Goal: Task Accomplishment & Management: Use online tool/utility

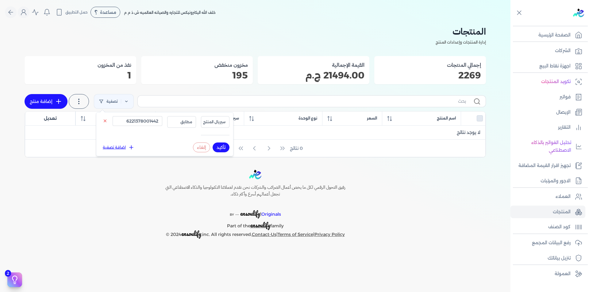
click at [222, 146] on button "تأكيد" at bounding box center [220, 148] width 17 height 10
click at [149, 121] on input "6221378001442" at bounding box center [137, 121] width 50 height 10
click at [205, 147] on button "إلغاء" at bounding box center [201, 148] width 17 height 10
checkbox input "false"
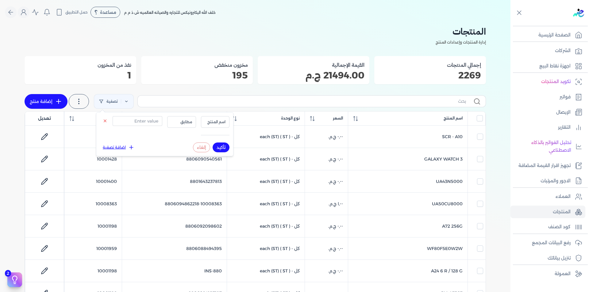
click at [447, 100] on input "text" at bounding box center [304, 101] width 323 height 6
type input "ف"
checkbox input "false"
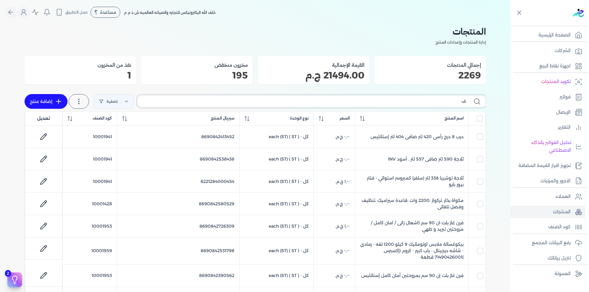
type input "فر"
checkbox input "false"
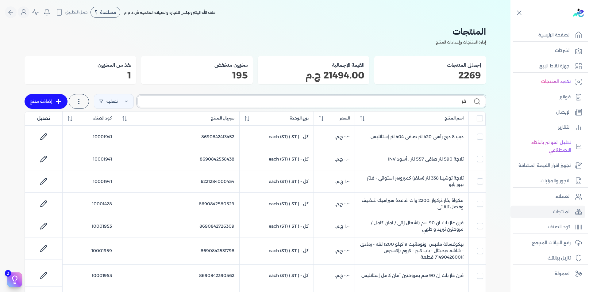
checkbox input "false"
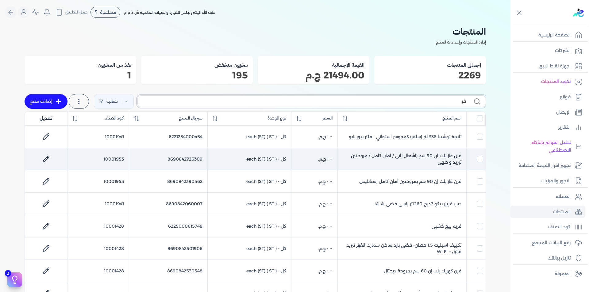
type input "فر"
click at [114, 159] on td "10001953" at bounding box center [98, 159] width 62 height 22
checkbox input "false"
checkbox input "true"
checkbox input "false"
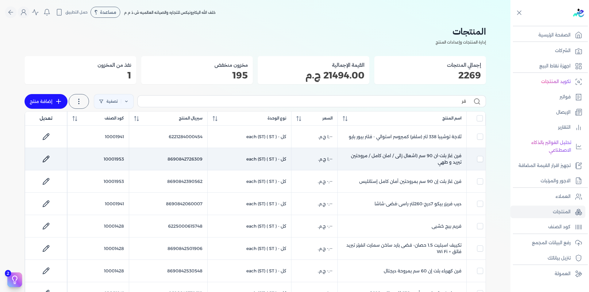
checkbox input "false"
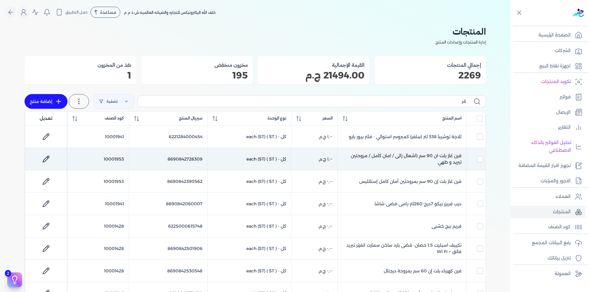
checkbox input "false"
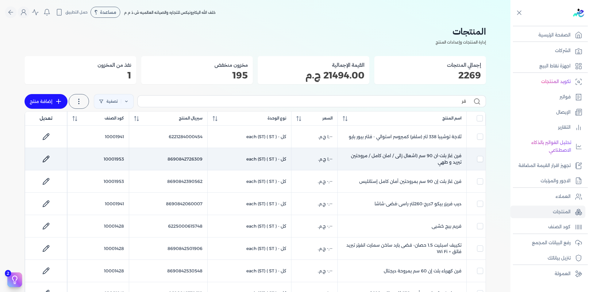
checkbox input "false"
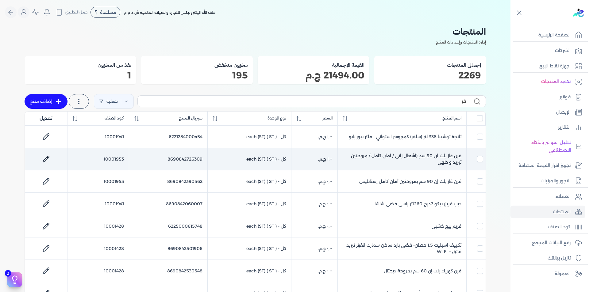
checkbox input "false"
click at [114, 159] on td "10001953" at bounding box center [98, 159] width 62 height 22
checkbox input "false"
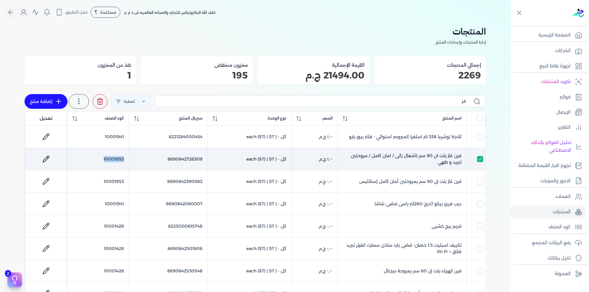
checkbox input "false"
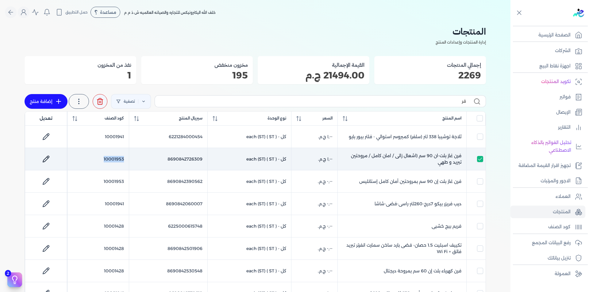
checkbox input "false"
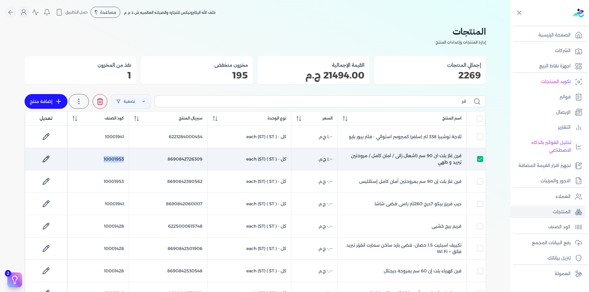
checkbox input "false"
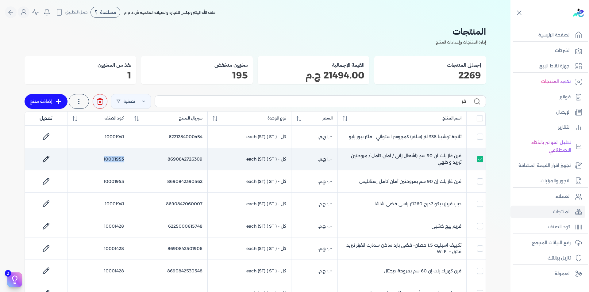
checkbox input "false"
copy td "10001953"
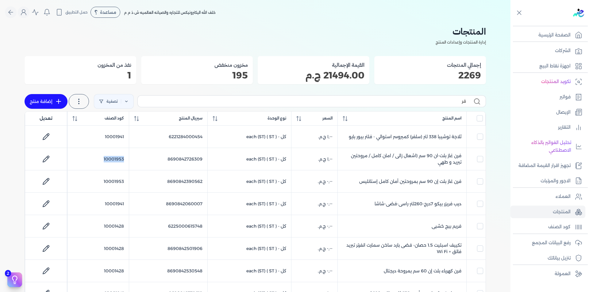
click at [56, 100] on icon at bounding box center [58, 101] width 7 height 7
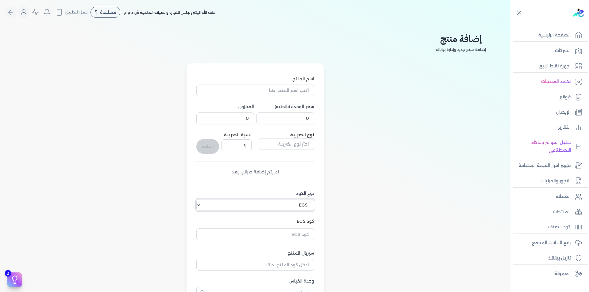
click at [200, 202] on select "اختر نوع الكود EGS GS1" at bounding box center [255, 205] width 118 height 12
select select "GS1"
click at [197, 199] on select "اختر نوع الكود EGS GS1" at bounding box center [255, 205] width 118 height 12
click at [308, 232] on input "كود GS1" at bounding box center [255, 233] width 118 height 12
paste input "10001953"
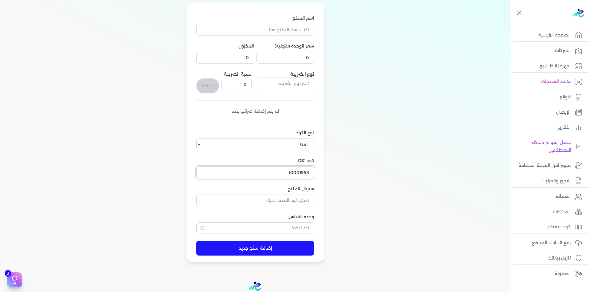
scroll to position [61, 0]
type input "10001953"
click at [303, 200] on input "سيريال المنتج" at bounding box center [255, 200] width 118 height 12
paste input "6221378001442"
type input "6221378001442"
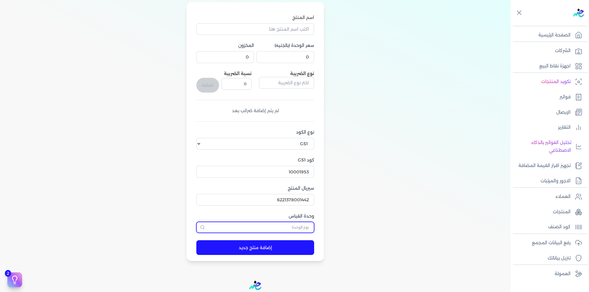
click at [311, 231] on input "text" at bounding box center [255, 227] width 118 height 11
click at [309, 227] on input "ثش" at bounding box center [255, 227] width 118 height 11
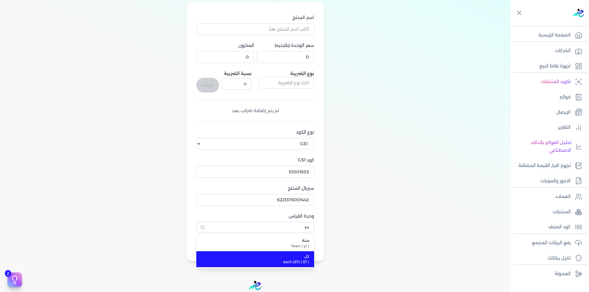
click at [303, 257] on span "كل" at bounding box center [258, 257] width 101 height 6
type input "كل"
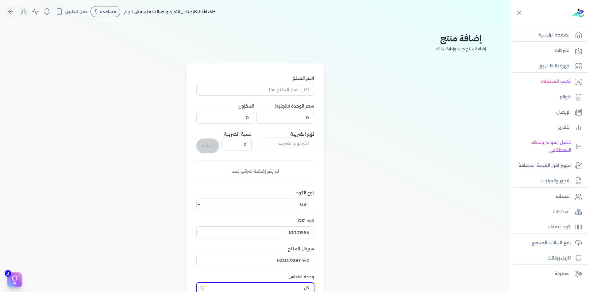
scroll to position [0, 0]
click at [299, 92] on input "اسم المنتج" at bounding box center [255, 91] width 118 height 12
paste input "فرن غاز بلت-ان 90 سم (اشعال زاتى / امان كامل / مروحتين تبريد و طهي"
type input "فرن غاز بلت-ان 90 سم (اشعال زاتى / امان كامل / مروحتين تبريد و طهي"
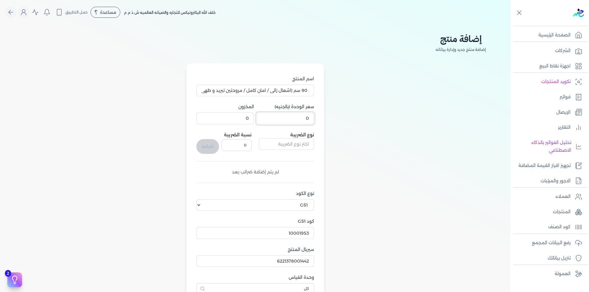
scroll to position [0, 0]
drag, startPoint x: 303, startPoint y: 119, endPoint x: 325, endPoint y: 116, distance: 22.3
click at [325, 116] on div "اسم المنتج فرن غاز بلت-ان 90 سم (اشعال زاتى / امان كامل / مروحتين تبريد و طهي س…" at bounding box center [255, 192] width 461 height 259
type input "1"
drag, startPoint x: 247, startPoint y: 117, endPoint x: 252, endPoint y: 117, distance: 4.9
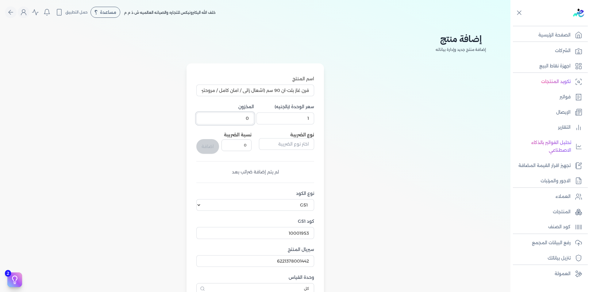
click at [252, 117] on input "0" at bounding box center [225, 118] width 58 height 12
type input "1"
click at [294, 146] on input "text" at bounding box center [286, 144] width 55 height 12
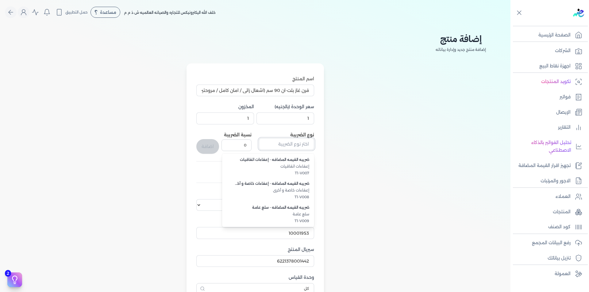
scroll to position [168, 0]
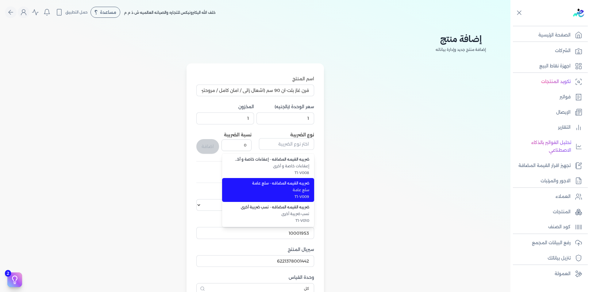
click at [305, 194] on li "ضريبه القيمه المضافه - سلع عامة سلع عامة T1-V009" at bounding box center [268, 190] width 92 height 24
type input "ضريبه القيمه المضافه - سلع عامة"
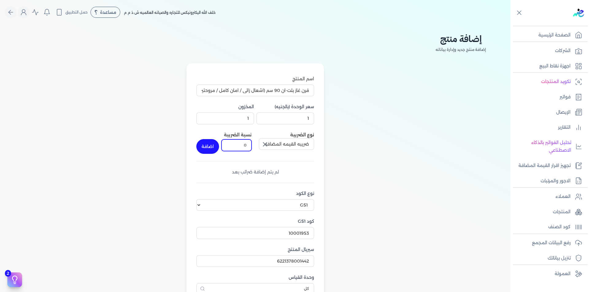
drag, startPoint x: 242, startPoint y: 146, endPoint x: 260, endPoint y: 143, distance: 18.3
click at [260, 143] on div "نوع الضريبة ضريبه القيمه المضافه - سلع عامة نسبة الضريبة 0 اضافة" at bounding box center [255, 143] width 118 height 22
type input "14"
click at [353, 141] on div "اسم المنتج فرن غاز بلت-ان 90 سم (اشعال زاتى / امان كامل / مروحتين تبريد و طهي س…" at bounding box center [255, 192] width 461 height 259
click at [217, 150] on button "اضافة" at bounding box center [207, 146] width 23 height 15
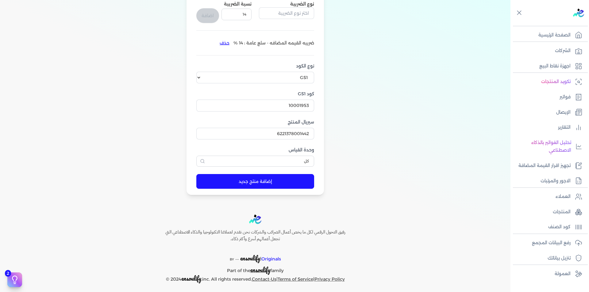
scroll to position [135, 0]
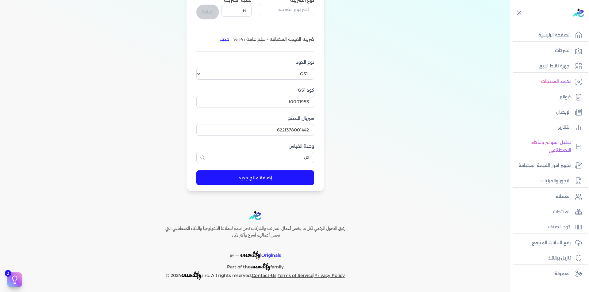
click at [265, 176] on button "إضافة منتج جديد" at bounding box center [255, 177] width 118 height 15
click at [436, 234] on icon "close" at bounding box center [434, 233] width 4 height 5
click at [436, 263] on icon "close" at bounding box center [434, 262] width 4 height 5
click at [566, 245] on p "رفع البيانات المجمع" at bounding box center [551, 243] width 39 height 8
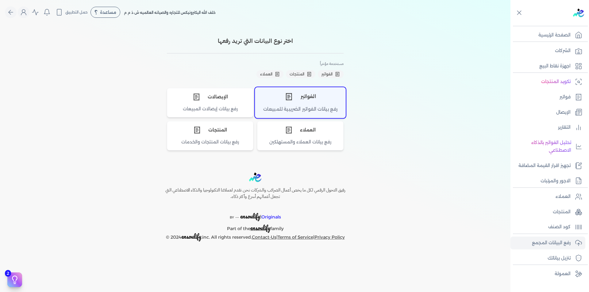
click at [320, 104] on div "الفواتير" at bounding box center [300, 96] width 90 height 18
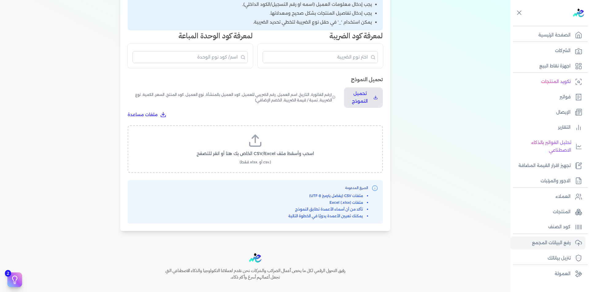
scroll to position [182, 0]
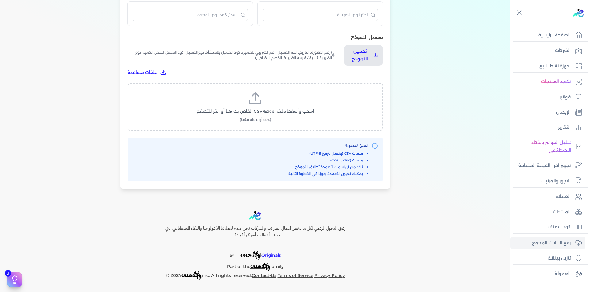
click at [262, 105] on icon at bounding box center [255, 98] width 15 height 15
click at [0, 0] on input "اسحب وأسقط ملف CSV/Excel الخاص بك هنا أو انقر للتصفح (.csv أو .xlsx فقط)" at bounding box center [0, 0] width 0 height 0
click at [263, 116] on span "تحميل الملف" at bounding box center [274, 117] width 26 height 6
select select "رقم الفاتورة"
select select "التاريخ"
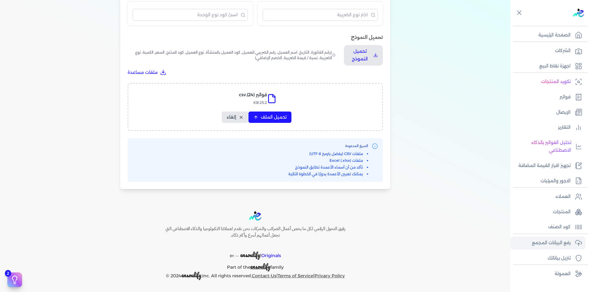
select select "أسم العميل"
select select "الرقم الضريبي"
select select "نوع العميل"
select select "الرقم التسلسلي الداخلي"
select select "وصف البند"
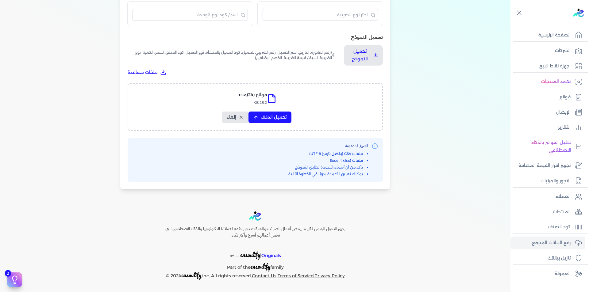
select select "سيريال المنتج"
select select "السعر"
select select "الكمية"
select select "نوع الضريبة"
select select "نسبة / قيمة الضريبة"
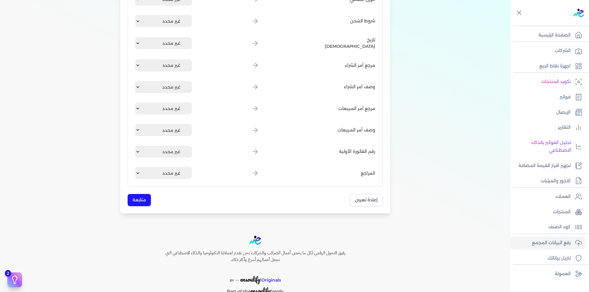
scroll to position [822, 0]
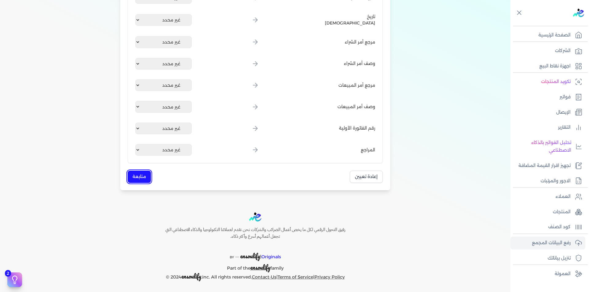
click at [144, 171] on button "متابعة" at bounding box center [139, 177] width 23 height 12
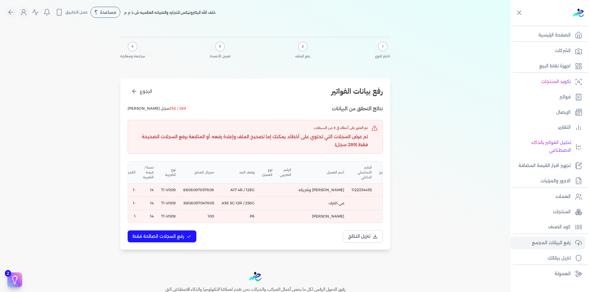
scroll to position [0, -153]
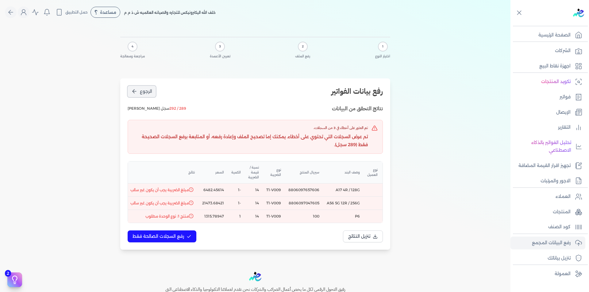
click at [143, 96] on button "الرجوع" at bounding box center [142, 91] width 28 height 11
select select "رقم الفاتورة"
select select "التاريخ"
select select "أسم العميل"
select select "الرقم الضريبي"
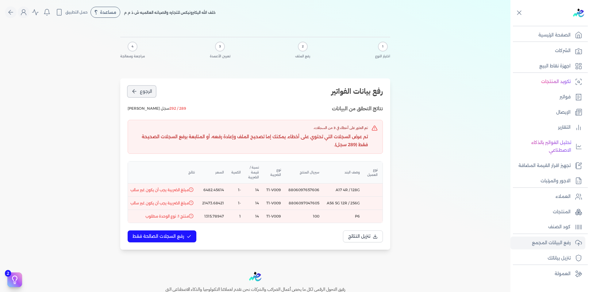
select select "نوع العميل"
select select "الرقم التسلسلي الداخلي"
select select "وصف البند"
select select "سيريال المنتج"
select select "السعر"
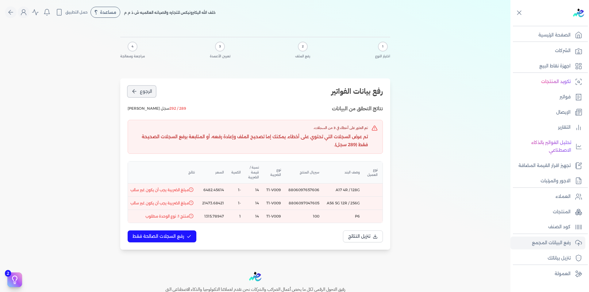
select select "الكمية"
select select "نوع الضريبة"
select select "نسبة / قيمة الضريبة"
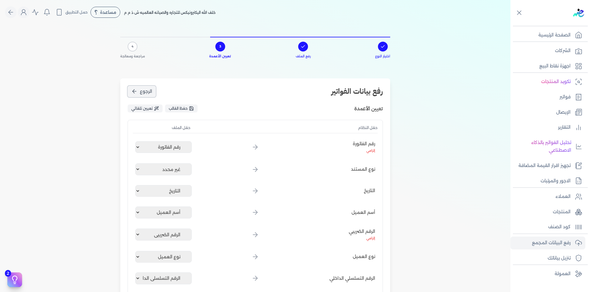
click at [143, 96] on button "الرجوع" at bounding box center [142, 91] width 28 height 11
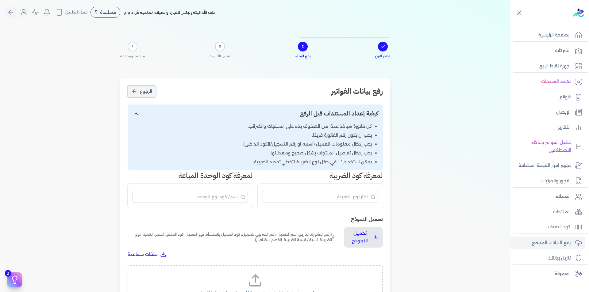
click at [143, 96] on button "الرجوع" at bounding box center [142, 91] width 28 height 11
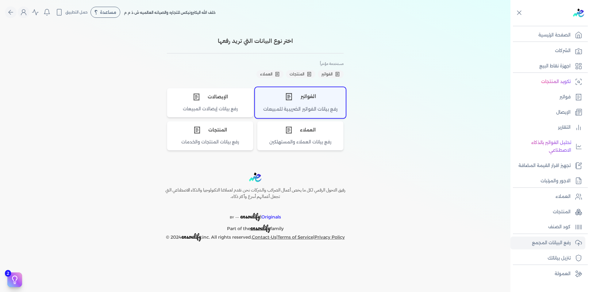
click at [299, 98] on div "الفواتير" at bounding box center [300, 96] width 90 height 18
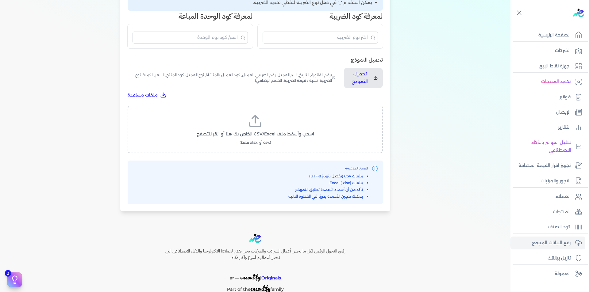
scroll to position [182, 0]
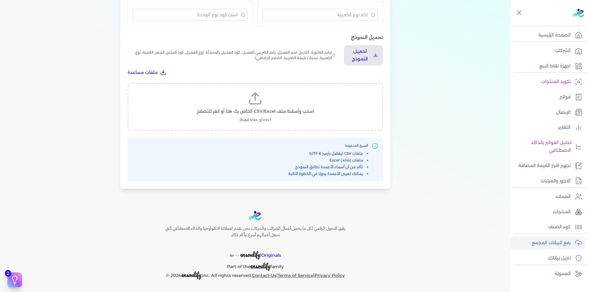
click at [252, 101] on icon at bounding box center [255, 98] width 15 height 15
click at [0, 0] on input "اسحب وأسقط ملف CSV/Excel الخاص بك هنا أو انقر للتصفح (.csv أو .xlsx فقط)" at bounding box center [0, 0] width 0 height 0
click at [268, 118] on span "تحميل الملف" at bounding box center [274, 117] width 26 height 6
select select "رقم الفاتورة"
select select "التاريخ"
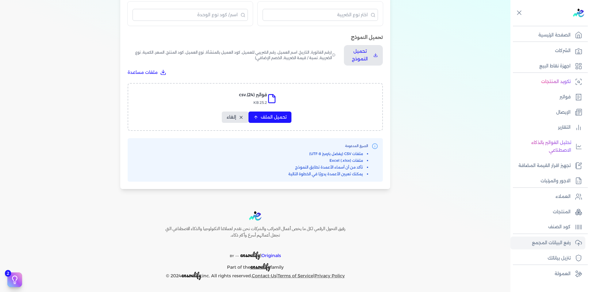
select select "أسم العميل"
select select "الرقم الضريبي"
select select "نوع العميل"
select select "الرقم التسلسلي الداخلي"
select select "وصف البند"
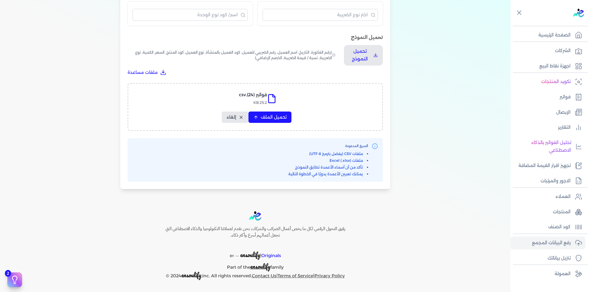
select select "سيريال المنتج"
select select "السعر"
select select "الكمية"
select select "نوع الضريبة"
select select "نسبة / قيمة الضريبة"
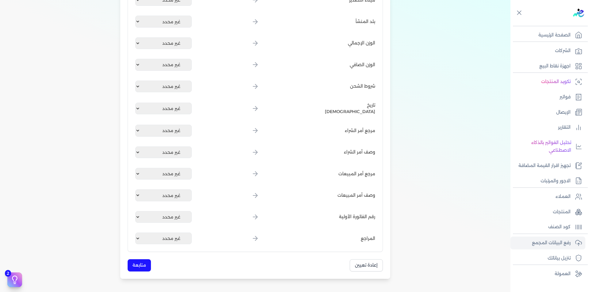
scroll to position [822, 0]
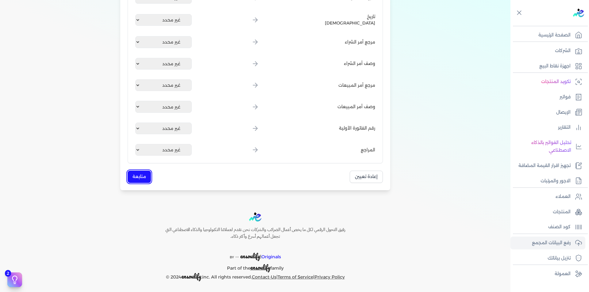
click at [143, 178] on button "متابعة" at bounding box center [139, 177] width 23 height 12
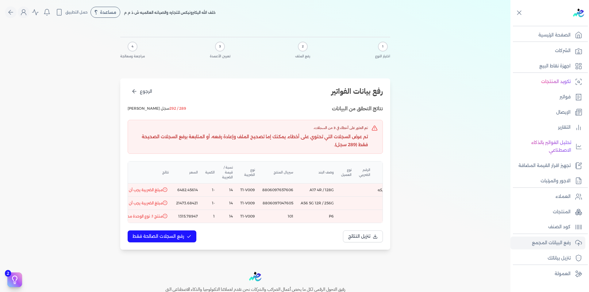
scroll to position [0, -160]
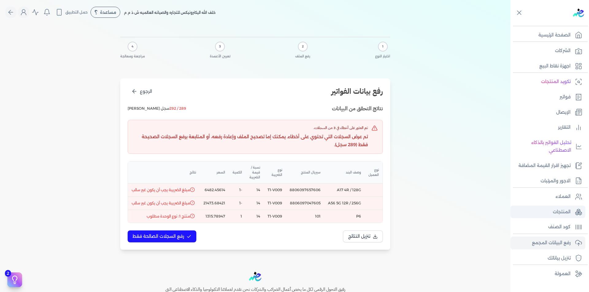
click at [567, 212] on p "المنتجات" at bounding box center [561, 212] width 18 height 8
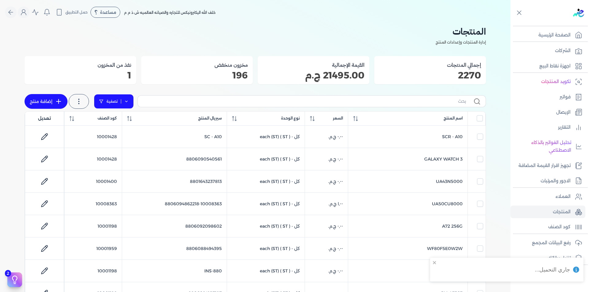
click at [133, 101] on link "تصفية" at bounding box center [114, 101] width 40 height 15
click at [120, 123] on button "اضافة تصفية" at bounding box center [118, 120] width 37 height 7
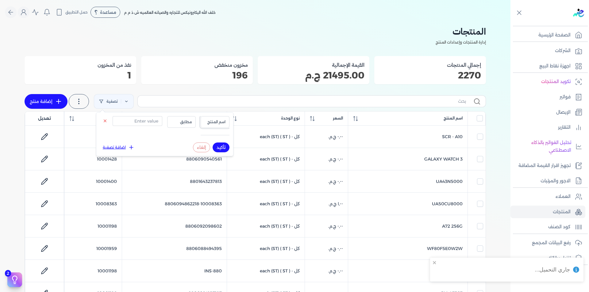
click at [211, 122] on span "اسم المنتج" at bounding box center [214, 122] width 21 height 6
click at [219, 144] on li "كود الصنف" at bounding box center [202, 147] width 47 height 6
click at [225, 122] on button "كود الصنف" at bounding box center [214, 122] width 29 height 12
click at [220, 143] on li "سيريال المنتج" at bounding box center [202, 141] width 47 height 6
click at [178, 125] on button "مطابق" at bounding box center [181, 122] width 29 height 12
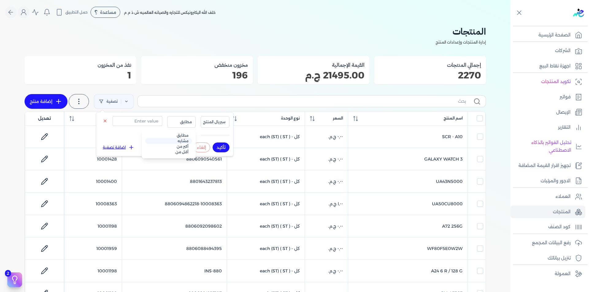
click at [182, 141] on li "مشابه" at bounding box center [168, 141] width 47 height 6
click at [152, 121] on input "text" at bounding box center [137, 121] width 50 height 10
type input "0101"
click at [222, 145] on button "تأكيد" at bounding box center [220, 148] width 17 height 10
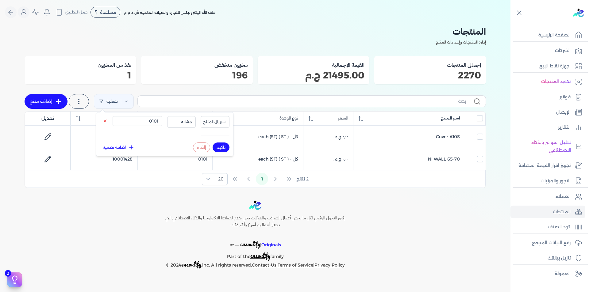
click at [418, 215] on div "رفيق التحول الرقمي لكل ما يخص أعمال الضرائب والشركات نحن نقدم لعملائنا التكنولو…" at bounding box center [255, 234] width 510 height 69
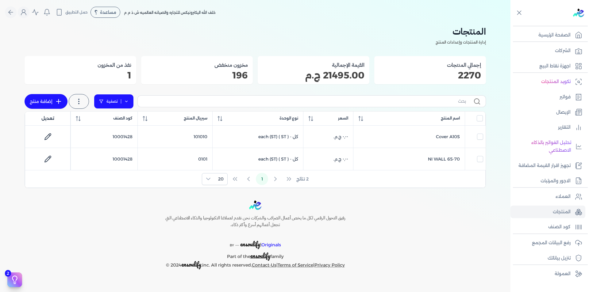
click at [130, 100] on link "تصفية" at bounding box center [114, 101] width 40 height 15
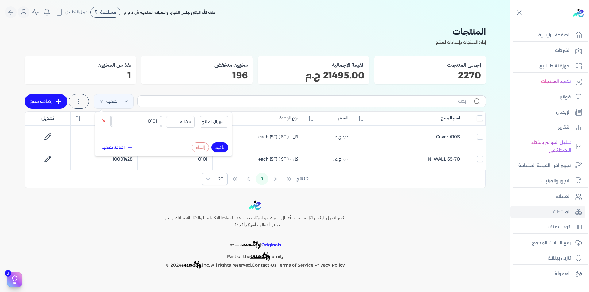
click at [152, 119] on input "0101" at bounding box center [136, 121] width 50 height 10
type input "0100"
click at [223, 145] on button "تأكيد" at bounding box center [219, 148] width 17 height 10
click at [419, 219] on div "رفيق التحول الرقمي لكل ما يخص أعمال الضرائب والشركات نحن نقدم لعملائنا التكنولو…" at bounding box center [255, 234] width 510 height 69
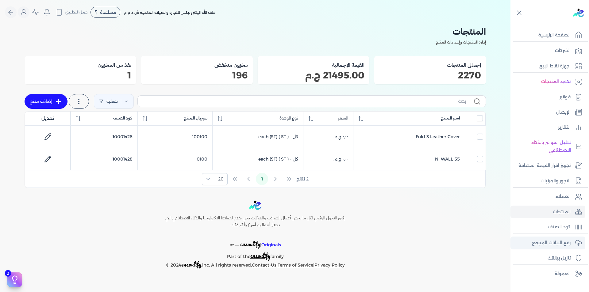
click at [562, 244] on p "رفع البيانات المجمع" at bounding box center [551, 243] width 39 height 8
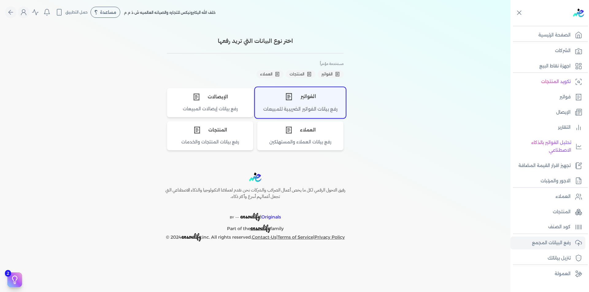
click at [319, 98] on div "الفواتير" at bounding box center [300, 96] width 90 height 18
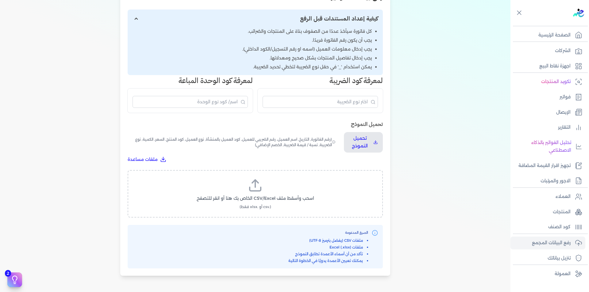
scroll to position [153, 0]
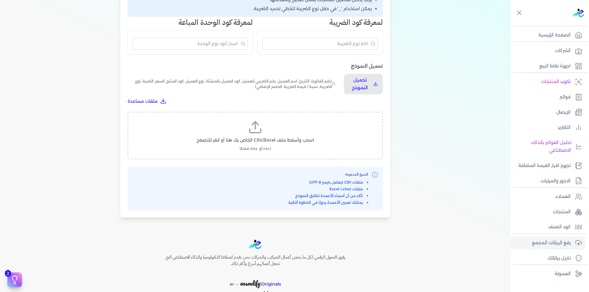
click at [267, 122] on label "اسحب وأسقط ملف CSV/Excel الخاص بك هنا أو انقر للتصفح (.csv أو .xlsx فقط)" at bounding box center [254, 136] width 239 height 32
click at [0, 0] on input "اسحب وأسقط ملف CSV/Excel الخاص بك هنا أو انقر للتصفح (.csv أو .xlsx فقط)" at bounding box center [0, 0] width 0 height 0
click at [268, 139] on div "فواتير (24).csv 25.2 KB تحميل الملف إلغاء" at bounding box center [254, 136] width 239 height 32
click at [270, 143] on span "تحميل الملف" at bounding box center [274, 146] width 26 height 6
select select "رقم الفاتورة"
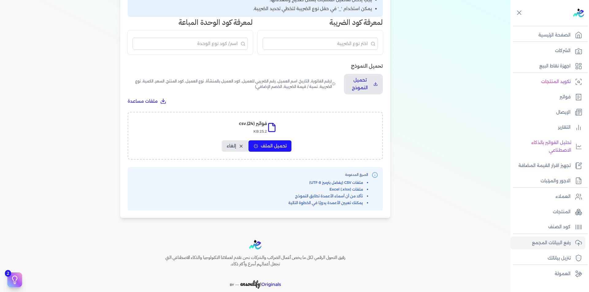
select select "التاريخ"
select select "أسم العميل"
select select "الرقم الضريبي"
select select "نوع العميل"
select select "الرقم التسلسلي الداخلي"
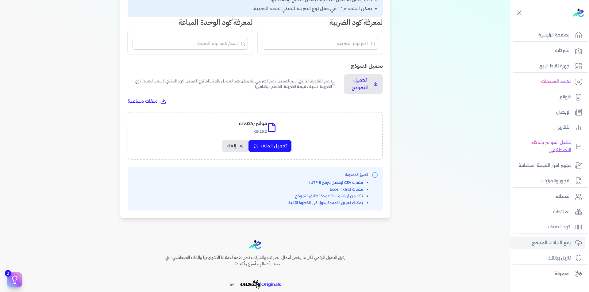
select select "وصف البند"
select select "سيريال المنتج"
select select "السعر"
select select "الكمية"
select select "نوع الضريبة"
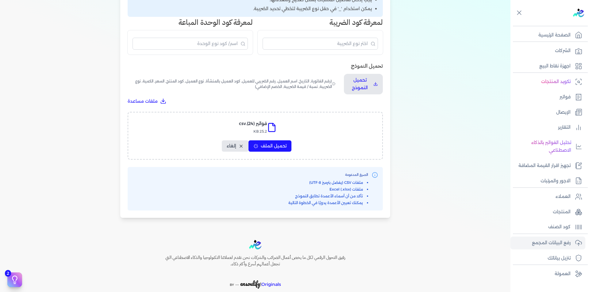
select select "نسبة / قيمة الضريبة"
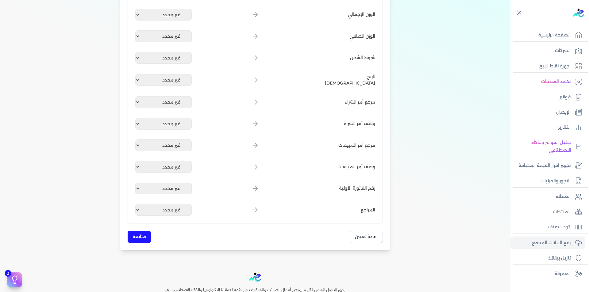
scroll to position [822, 0]
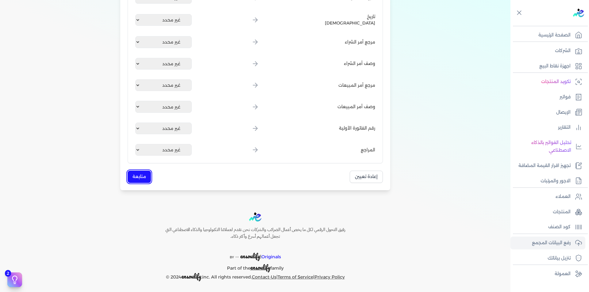
click at [139, 173] on button "متابعة" at bounding box center [139, 177] width 23 height 12
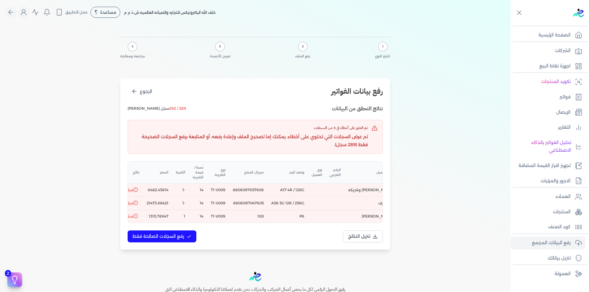
scroll to position [0, -96]
drag, startPoint x: 248, startPoint y: 216, endPoint x: 257, endPoint y: 216, distance: 9.5
click at [257, 216] on td "100" at bounding box center [247, 216] width 38 height 13
click at [246, 217] on td "100" at bounding box center [247, 216] width 38 height 13
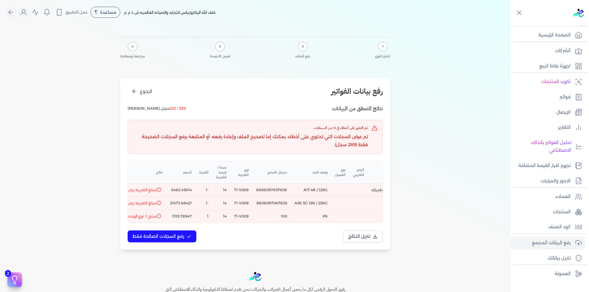
scroll to position [0, -114]
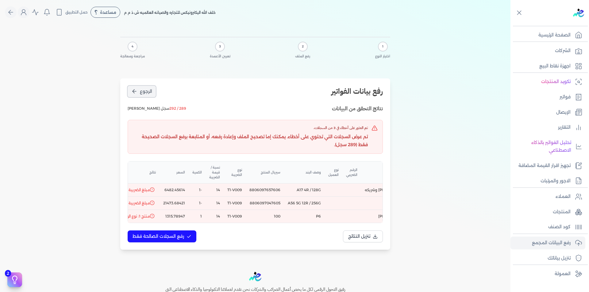
click at [145, 92] on span "الرجوع" at bounding box center [146, 91] width 12 height 6
select select "رقم الفاتورة"
select select "التاريخ"
select select "أسم العميل"
select select "الرقم الضريبي"
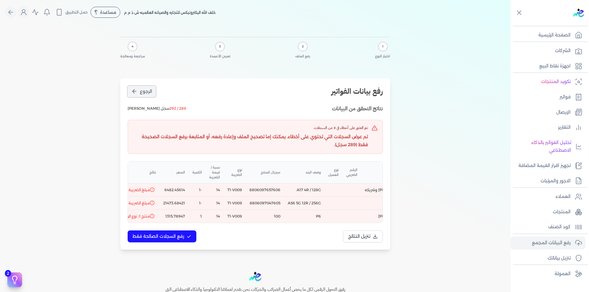
select select "نوع العميل"
select select "الرقم التسلسلي الداخلي"
select select "وصف البند"
select select "سيريال المنتج"
select select "السعر"
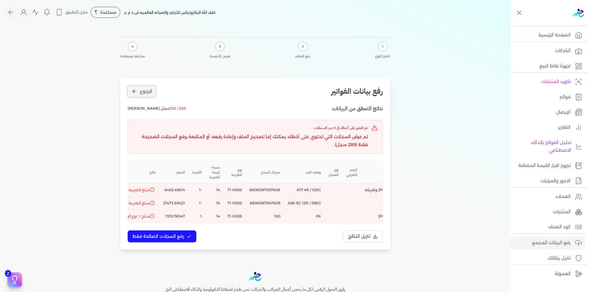
select select "الكمية"
select select "نوع الضريبة"
select select "نسبة / قيمة الضريبة"
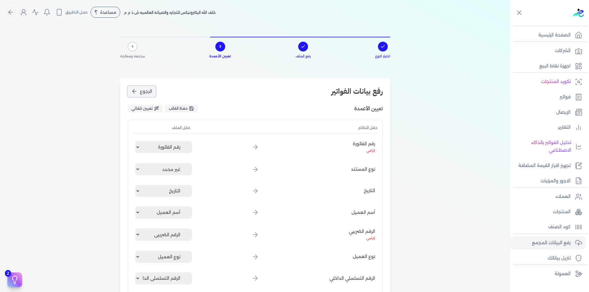
click at [145, 92] on span "الرجوع" at bounding box center [146, 91] width 12 height 6
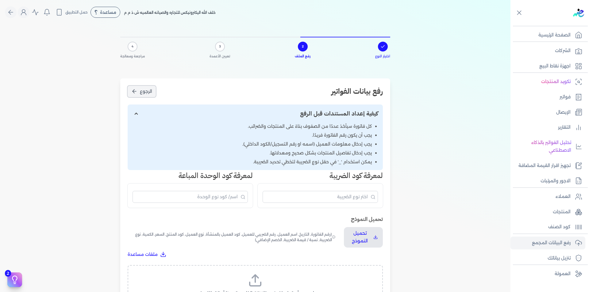
click at [145, 92] on span "الرجوع" at bounding box center [146, 91] width 12 height 6
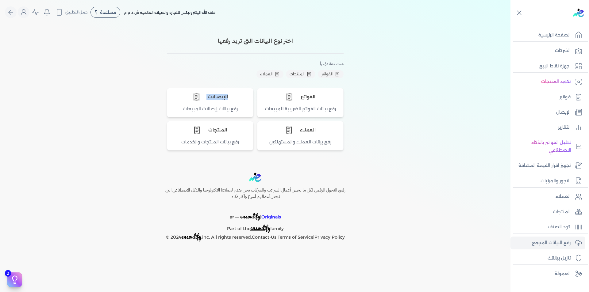
click at [145, 92] on div "اختر نوع البيانات التي تريد رفعها مستخدمة مؤخراً الفواتير المنتجات العملاء الفو…" at bounding box center [255, 91] width 270 height 119
click at [141, 85] on div at bounding box center [141, 85] width 0 height 0
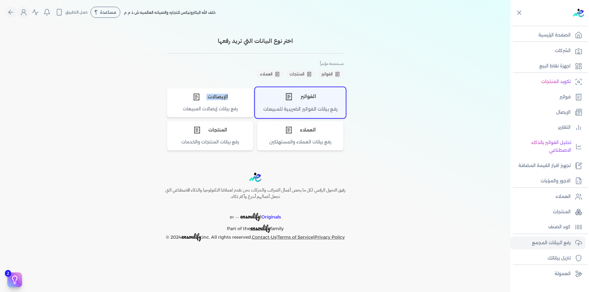
click at [340, 102] on div "الفواتير" at bounding box center [300, 96] width 90 height 18
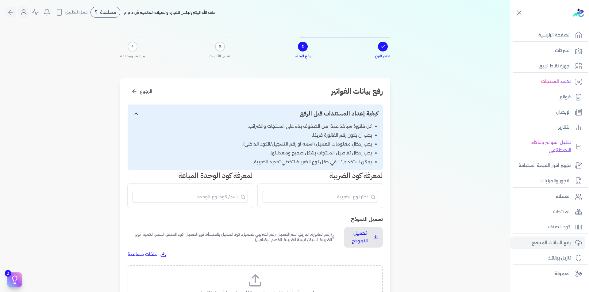
click at [289, 276] on label "اسحب وأسقط ملف CSV/Excel الخاص بك هنا أو انقر للتصفح (.csv أو .xlsx فقط)" at bounding box center [254, 289] width 239 height 32
click at [0, 0] on input "اسحب وأسقط ملف CSV/Excel الخاص بك هنا أو انقر للتصفح (.csv أو .xlsx فقط)" at bounding box center [0, 0] width 0 height 0
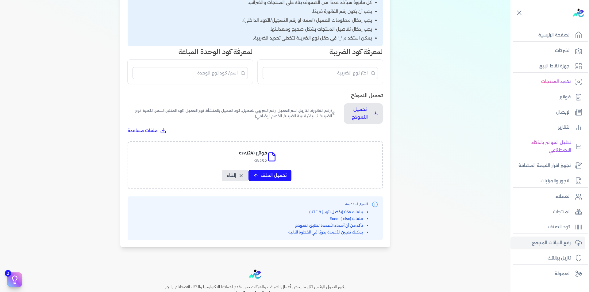
scroll to position [153, 0]
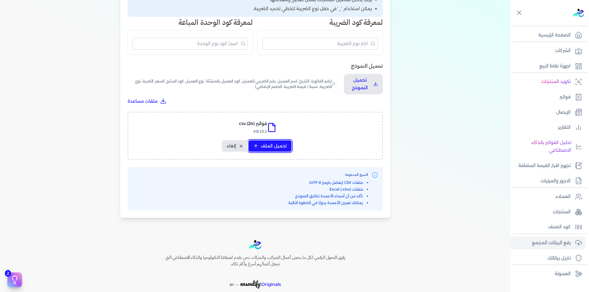
click at [271, 145] on span "تحميل الملف" at bounding box center [274, 146] width 26 height 6
select select "رقم الفاتورة"
select select "التاريخ"
select select "أسم العميل"
select select "الرقم الضريبي"
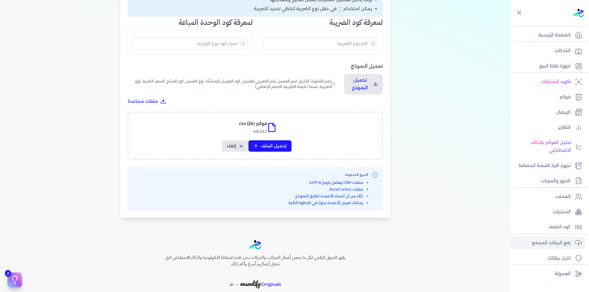
select select "نوع العميل"
select select "الرقم التسلسلي الداخلي"
select select "وصف البند"
select select "سيريال المنتج"
select select "السعر"
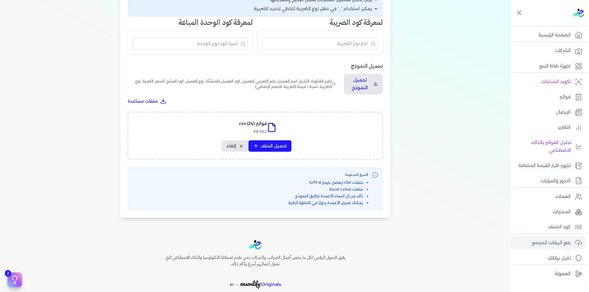
select select "الكمية"
select select "نوع الضريبة"
select select "نسبة / قيمة الضريبة"
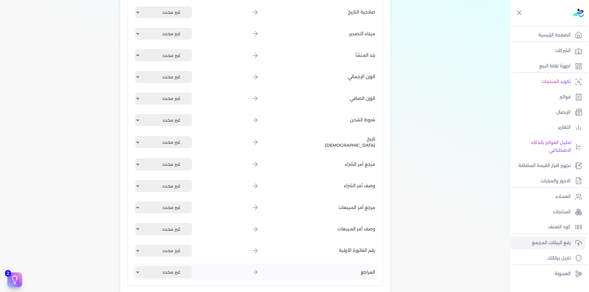
scroll to position [736, 0]
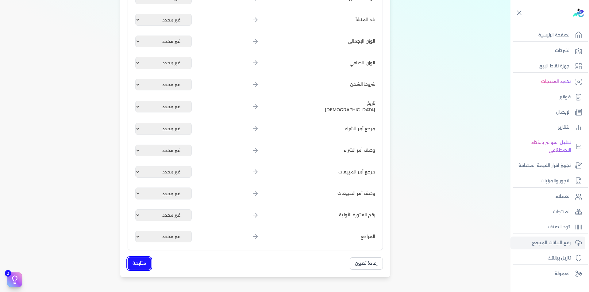
click at [143, 261] on button "متابعة" at bounding box center [139, 263] width 23 height 12
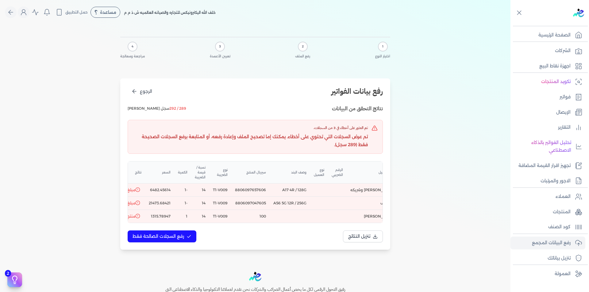
scroll to position [0, -102]
drag, startPoint x: 225, startPoint y: 216, endPoint x: 276, endPoint y: 216, distance: 51.8
click at [276, 216] on tr "120 INV38545 سهى راشد 100 T1-V009 14 1 1315.78947 منتج 1: الوصف مطلوب,نوع الوحد…" at bounding box center [274, 216] width 419 height 13
click at [289, 229] on div "نتائج التحقق من البيانات 289 / 292 سجل صالح تم العثور على أخطاء في 3 من السجلات…" at bounding box center [255, 174] width 255 height 138
click at [188, 239] on icon at bounding box center [188, 236] width 5 height 5
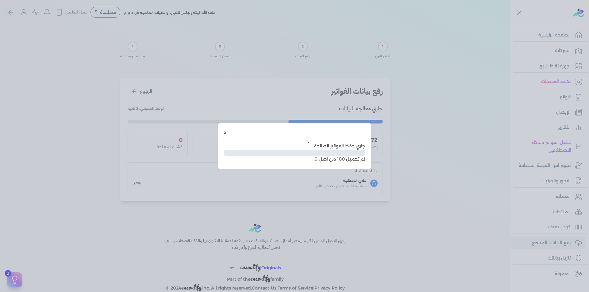
click at [224, 131] on div "x جاري حفظ الفواتير الصالحة Infinity% تم تحميل 100 من اصل 0" at bounding box center [294, 146] width 153 height 46
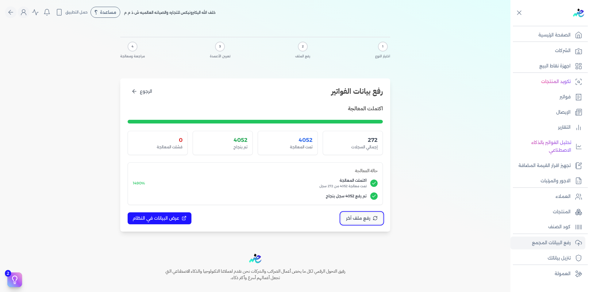
click at [356, 219] on span "رفع ملف آخر" at bounding box center [358, 218] width 24 height 6
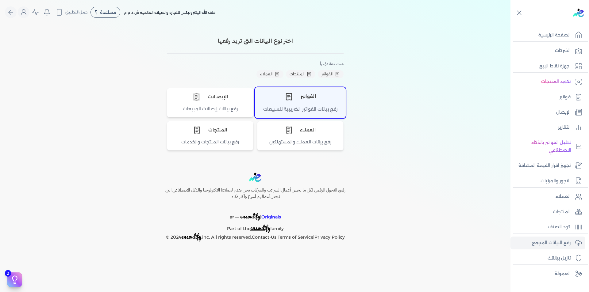
click at [275, 99] on div "الفواتير" at bounding box center [300, 96] width 90 height 18
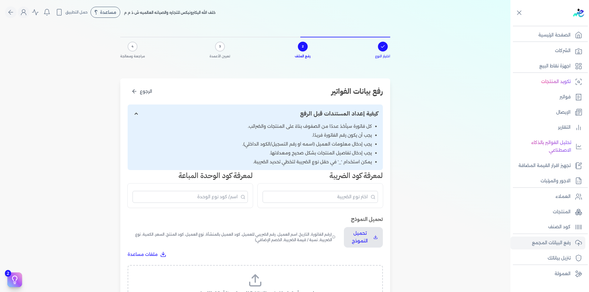
click at [269, 269] on div "اسحب وأسقط ملف CSV/Excel الخاص بك هنا أو انقر للتصفح (.csv أو .xlsx فقط)" at bounding box center [255, 289] width 255 height 48
click at [269, 276] on label "اسحب وأسقط ملف CSV/Excel الخاص بك هنا أو انقر للتصفح (.csv أو .xlsx فقط)" at bounding box center [254, 289] width 239 height 32
click at [0, 0] on input "اسحب وأسقط ملف CSV/Excel الخاص بك هنا أو انقر للتصفح (.csv أو .xlsx فقط)" at bounding box center [0, 0] width 0 height 0
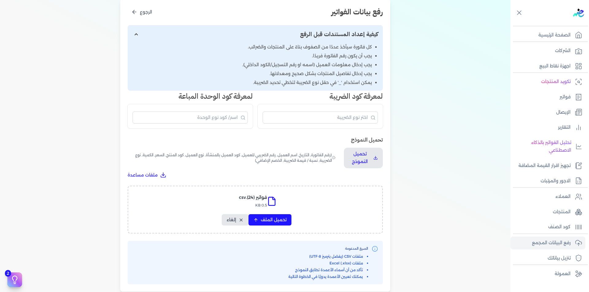
scroll to position [182, 0]
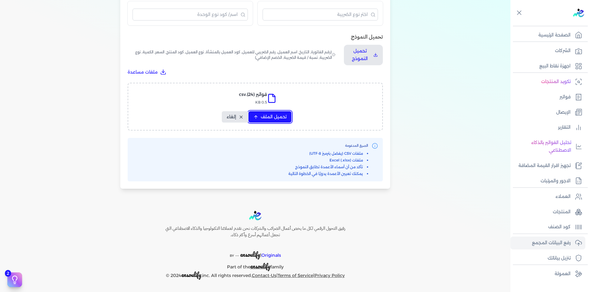
click at [277, 114] on span "تحميل الملف" at bounding box center [274, 117] width 26 height 6
select select "رقم الفاتورة"
select select "التاريخ"
select select "أسم العميل"
select select "الرقم الضريبي"
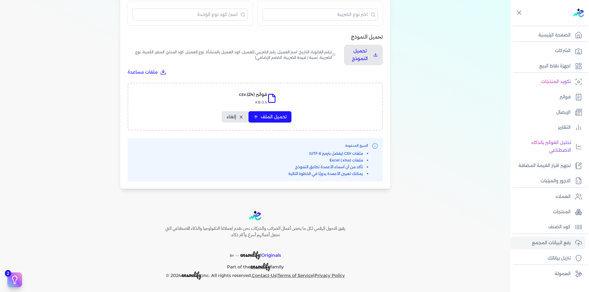
select select "نوع العميل"
select select "الرقم التسلسلي الداخلي"
select select "وصف البند"
select select "سيريال المنتج"
select select "السعر"
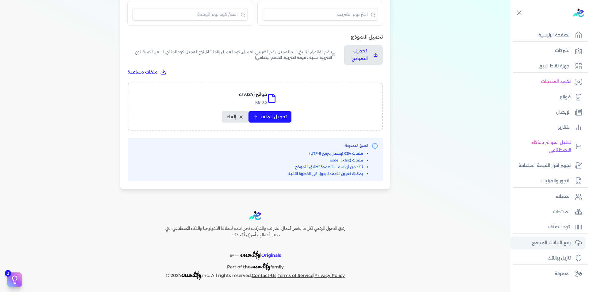
select select "الكمية"
select select "نوع الضريبة"
select select "نسبة / قيمة الضريبة"
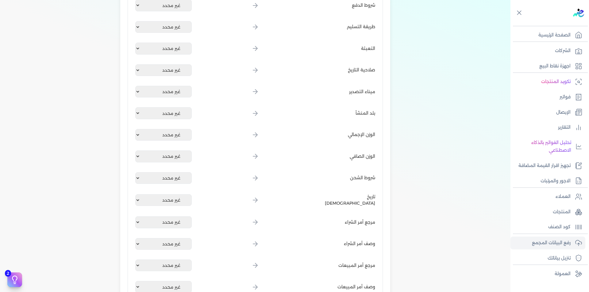
scroll to position [822, 0]
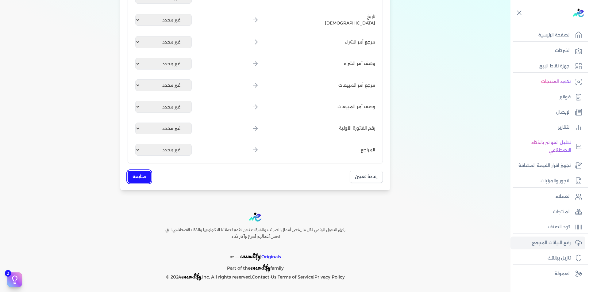
click at [134, 173] on button "متابعة" at bounding box center [139, 177] width 23 height 12
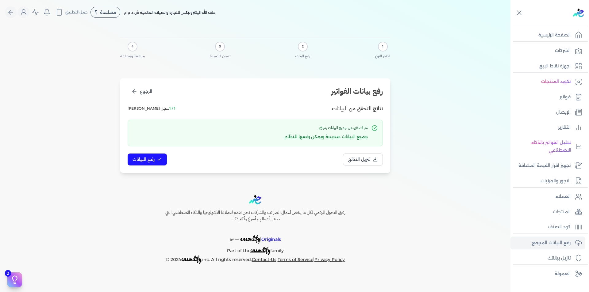
scroll to position [0, 0]
click at [156, 160] on button "رفع البيانات" at bounding box center [147, 160] width 39 height 12
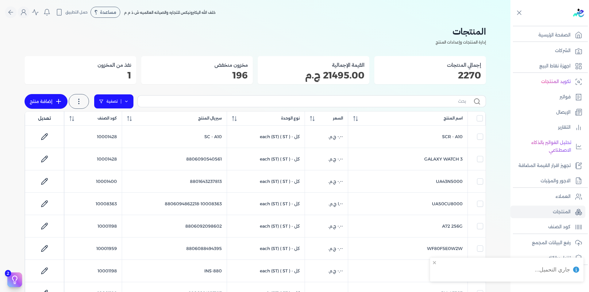
click at [128, 102] on icon at bounding box center [126, 101] width 4 height 4
click at [120, 121] on button "اضافة تصفية" at bounding box center [118, 120] width 37 height 7
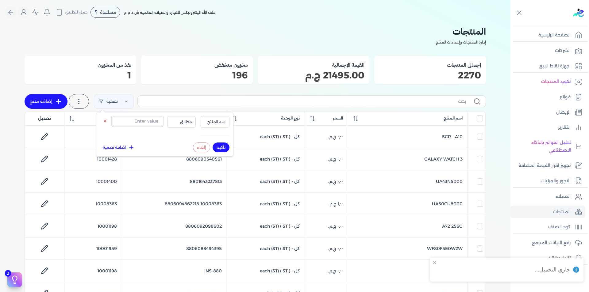
click at [153, 124] on input "text" at bounding box center [137, 121] width 50 height 10
type input "0100"
click at [207, 118] on button "اسم المنتج" at bounding box center [214, 122] width 29 height 12
click at [216, 139] on li "سيريال المنتج" at bounding box center [202, 141] width 47 height 6
click at [218, 143] on button "تأكيد" at bounding box center [220, 148] width 17 height 10
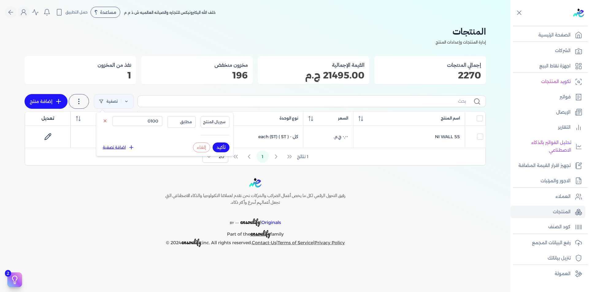
click at [404, 191] on div "رفيق التحول الرقمي لكل ما يخص أعمال الضرائب والشركات نحن نقدم لعملائنا التكنولو…" at bounding box center [255, 212] width 510 height 69
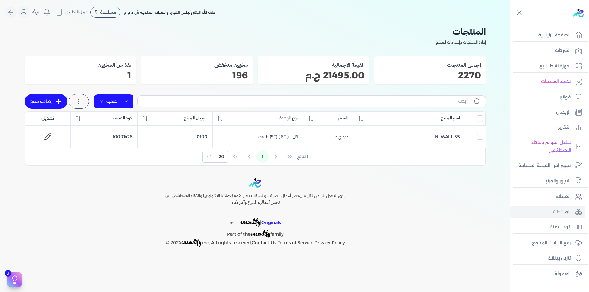
click at [129, 100] on link "تصفية" at bounding box center [114, 101] width 40 height 15
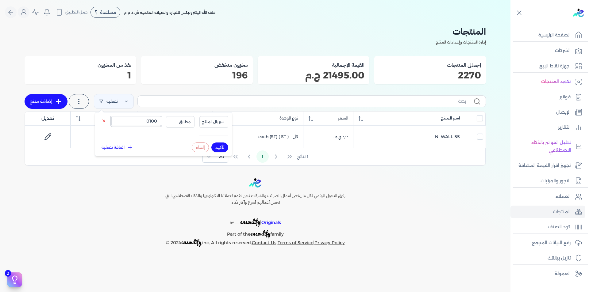
click at [141, 123] on input "0100" at bounding box center [136, 121] width 50 height 10
click at [142, 123] on input "0100" at bounding box center [136, 121] width 50 height 10
click at [223, 149] on button "تأكيد" at bounding box center [219, 148] width 17 height 10
checkbox input "false"
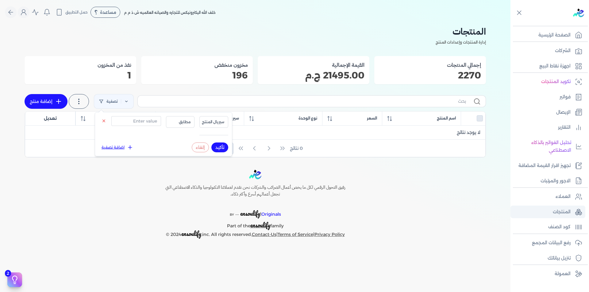
click at [544, 213] on link "المنتجات" at bounding box center [547, 212] width 75 height 13
click at [555, 227] on p "كود الصنف" at bounding box center [559, 227] width 22 height 8
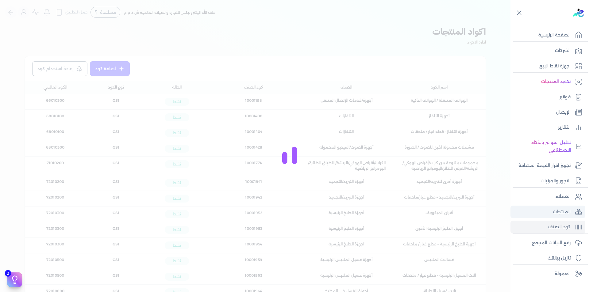
click at [558, 212] on p "المنتجات" at bounding box center [561, 212] width 18 height 8
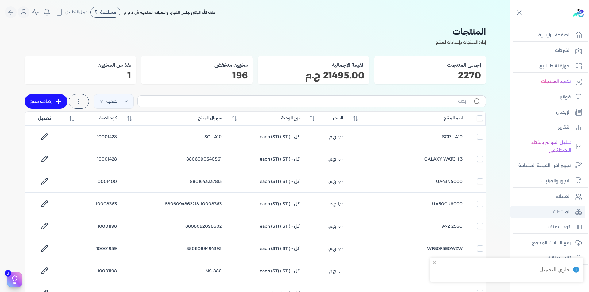
click at [558, 212] on p "المنتجات" at bounding box center [561, 212] width 18 height 8
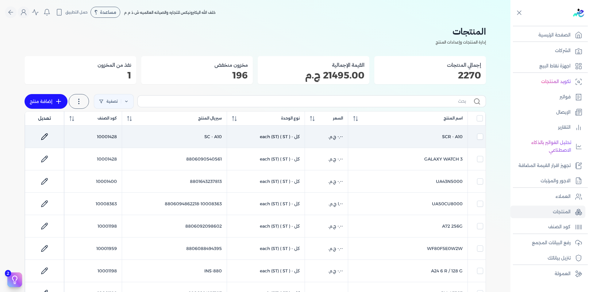
click at [215, 137] on td "SC - A10" at bounding box center [174, 137] width 105 height 22
checkbox input "true"
checkbox input "false"
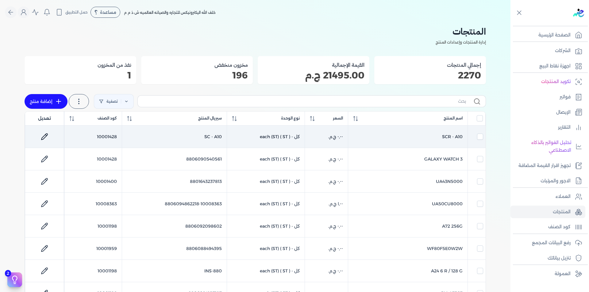
checkbox input "false"
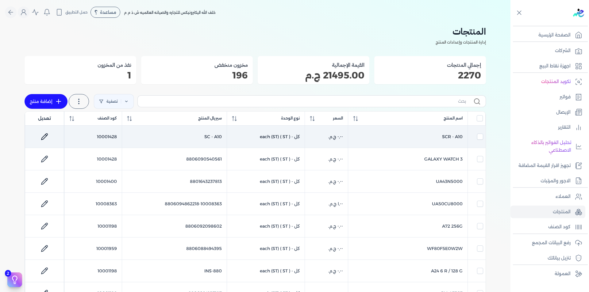
checkbox input "false"
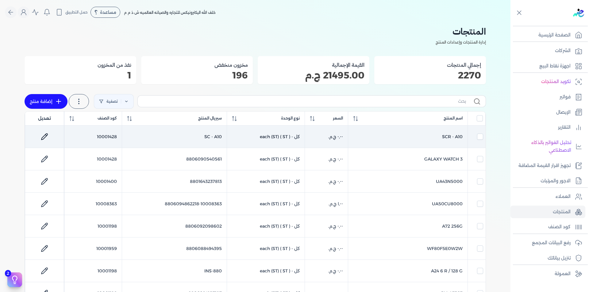
checkbox input "false"
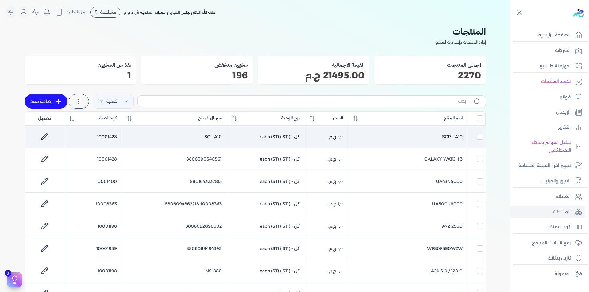
checkbox input "false"
click at [215, 137] on td "SC - A10" at bounding box center [174, 137] width 105 height 22
checkbox input "false"
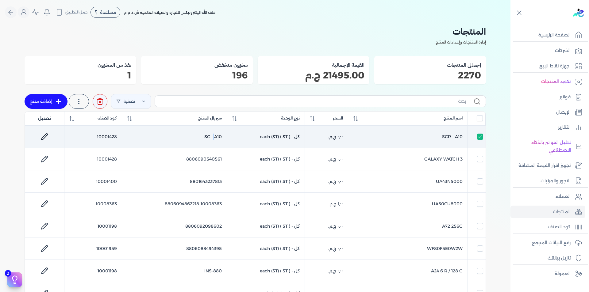
checkbox input "false"
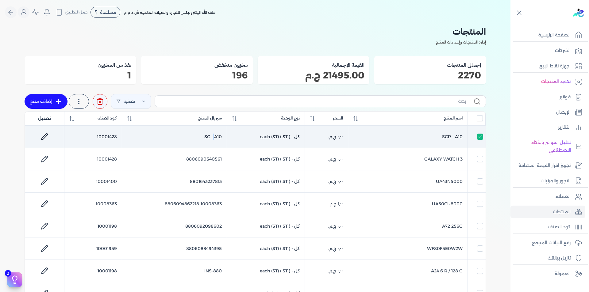
checkbox input "false"
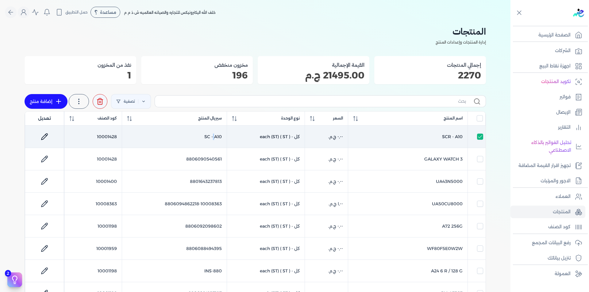
checkbox input "false"
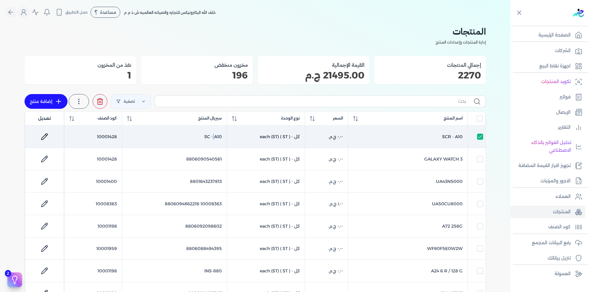
checkbox input "false"
click at [215, 137] on td "SC - A10" at bounding box center [174, 137] width 105 height 22
checkbox input "true"
checkbox input "false"
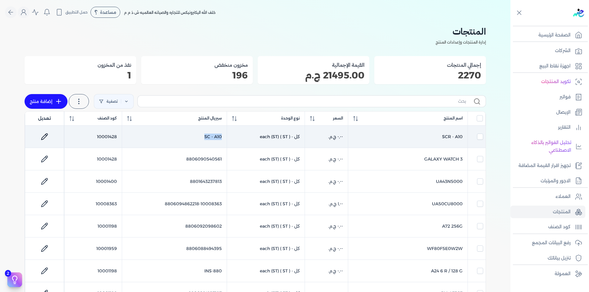
checkbox input "false"
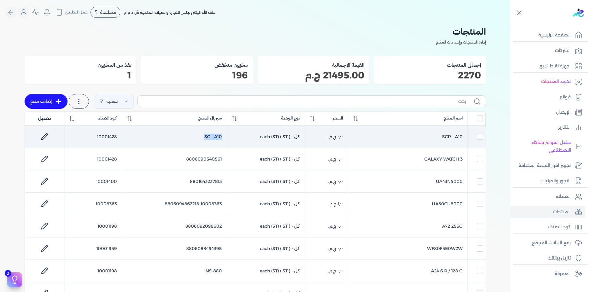
checkbox input "false"
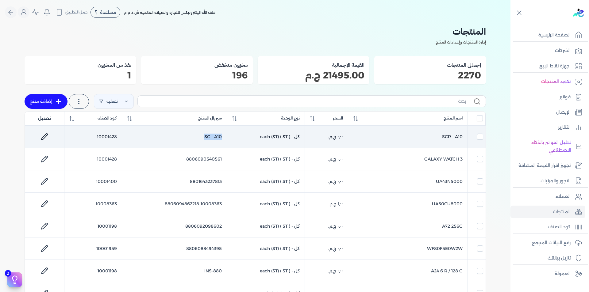
checkbox input "false"
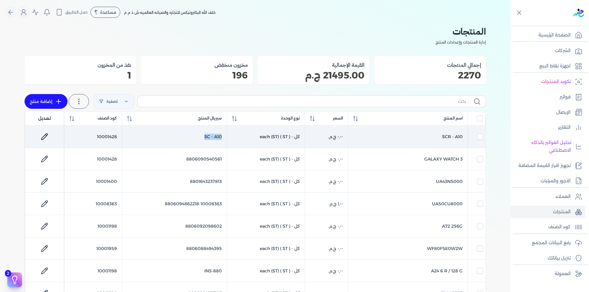
checkbox input "false"
copy tr "SC - A10"
